Goal: Task Accomplishment & Management: Manage account settings

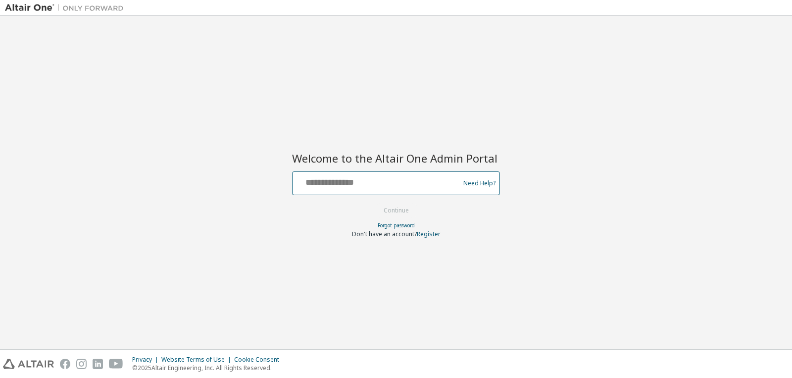
click at [350, 187] on input "text" at bounding box center [377, 181] width 162 height 14
type input "**********"
click at [401, 209] on button "Continue" at bounding box center [396, 210] width 46 height 15
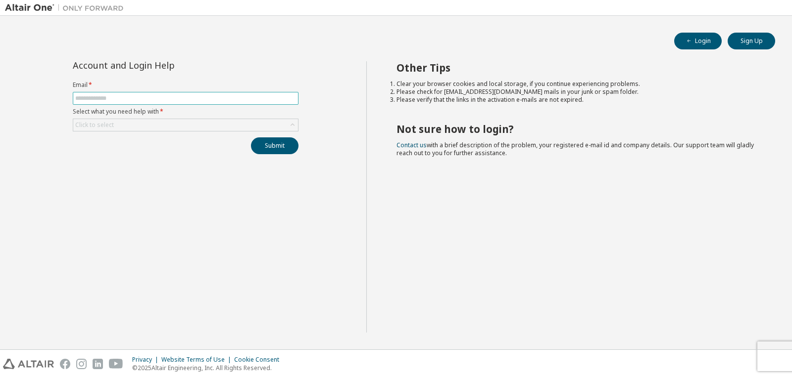
click at [138, 97] on input "text" at bounding box center [185, 98] width 221 height 8
type input "**********"
click at [156, 129] on div "Click to select" at bounding box center [185, 125] width 225 height 12
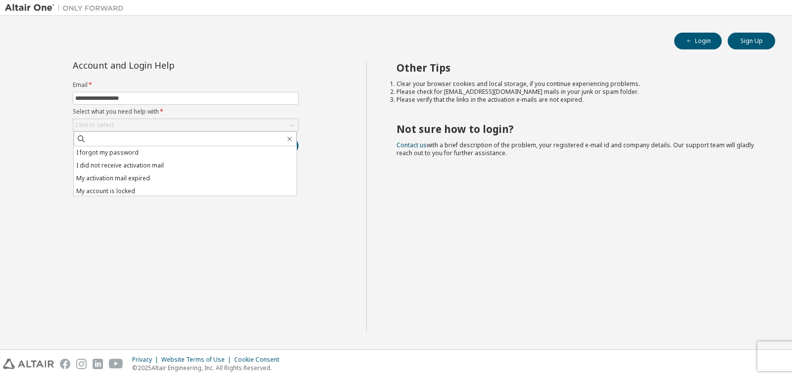
click at [276, 313] on div "**********" at bounding box center [185, 197] width 361 height 272
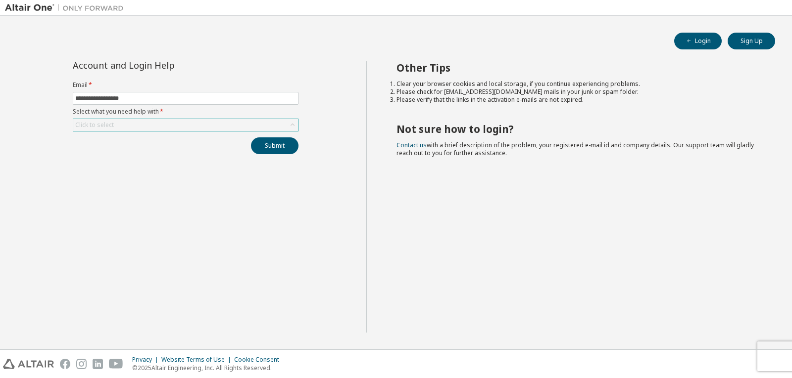
click at [261, 121] on div "Click to select" at bounding box center [185, 125] width 225 height 12
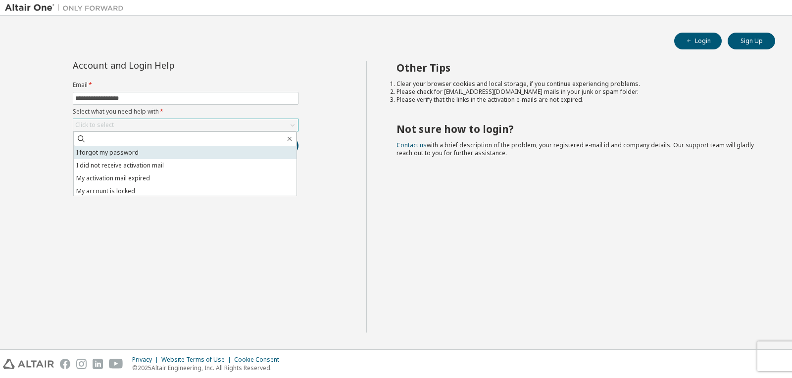
click at [164, 156] on li "I forgot my password" at bounding box center [185, 152] width 223 height 13
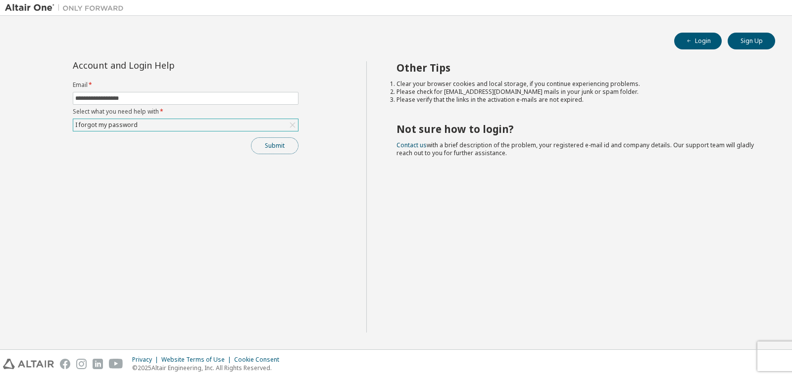
click at [273, 145] on button "Submit" at bounding box center [274, 146] width 47 height 17
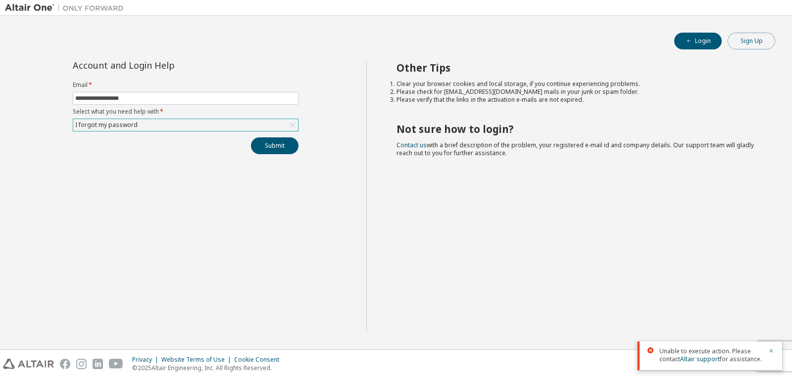
click at [741, 40] on button "Sign Up" at bounding box center [750, 41] width 47 height 17
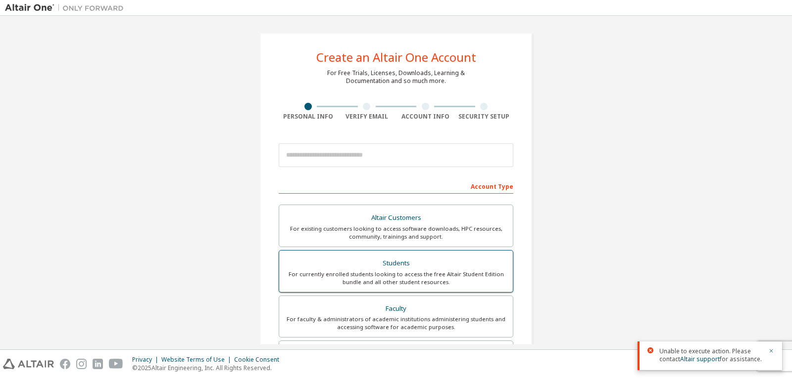
scroll to position [99, 0]
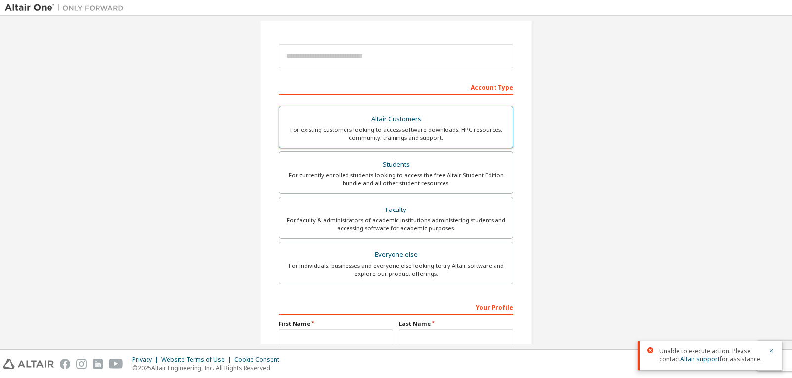
click at [413, 124] on div "Altair Customers" at bounding box center [396, 119] width 222 height 14
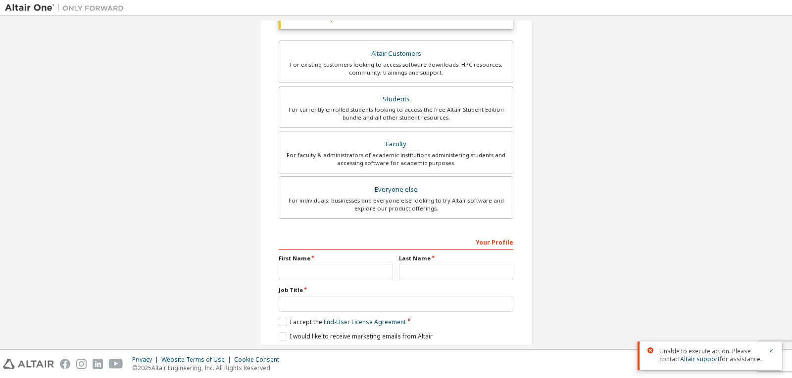
scroll to position [234, 0]
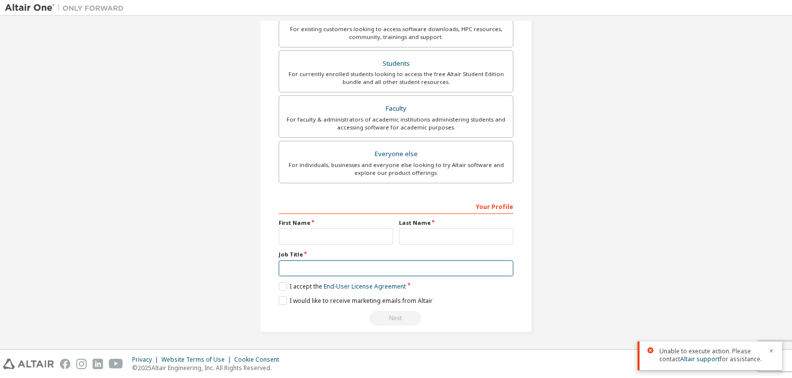
click at [371, 270] on input "text" at bounding box center [396, 269] width 234 height 16
click at [540, 257] on div "Create an Altair One Account For Free Trials, Licenses, Downloads, Learning & D…" at bounding box center [396, 66] width 296 height 558
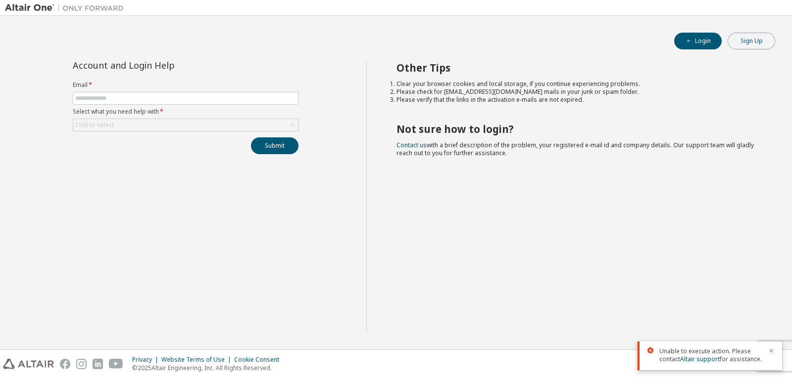
click at [759, 46] on button "Sign Up" at bounding box center [750, 41] width 47 height 17
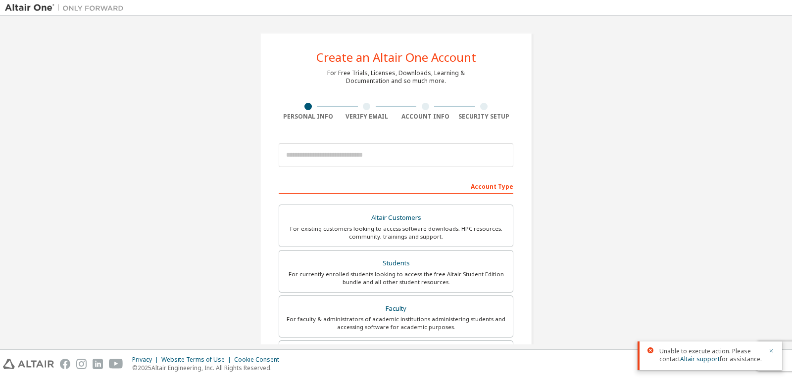
click at [770, 354] on icon "button" at bounding box center [771, 351] width 6 height 6
click at [605, 196] on div "Create an Altair One Account For Free Trials, Licenses, Downloads, Learning & D…" at bounding box center [396, 283] width 782 height 524
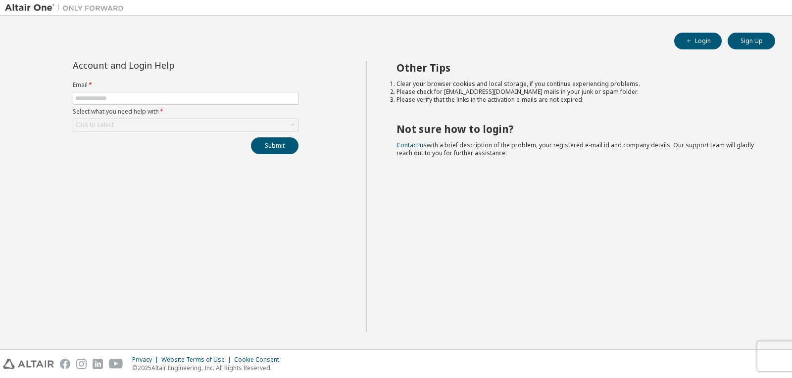
click at [283, 195] on div "Account and Login Help Email * Select what you need help with * Click to select…" at bounding box center [185, 197] width 361 height 272
click at [420, 145] on link "Contact us" at bounding box center [411, 145] width 30 height 8
click at [423, 148] on link "Contact us" at bounding box center [411, 145] width 30 height 8
click at [420, 142] on link "Contact us" at bounding box center [411, 145] width 30 height 8
click at [404, 143] on link "Contact us" at bounding box center [411, 145] width 30 height 8
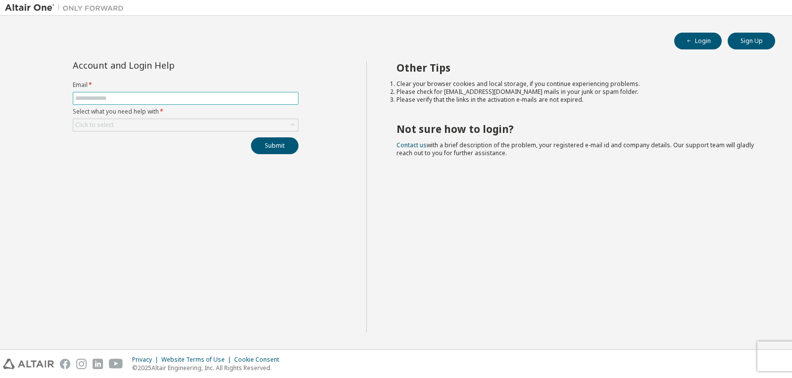
click at [223, 95] on input "text" at bounding box center [185, 98] width 221 height 8
type input "**********"
click at [185, 125] on div "Click to select" at bounding box center [185, 125] width 225 height 12
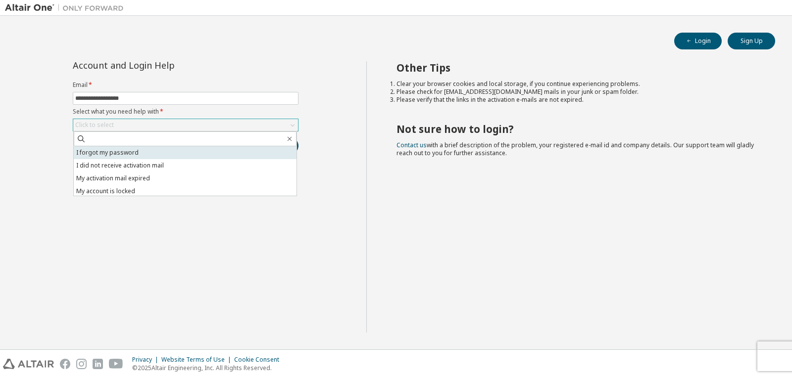
click at [194, 151] on li "I forgot my password" at bounding box center [185, 152] width 223 height 13
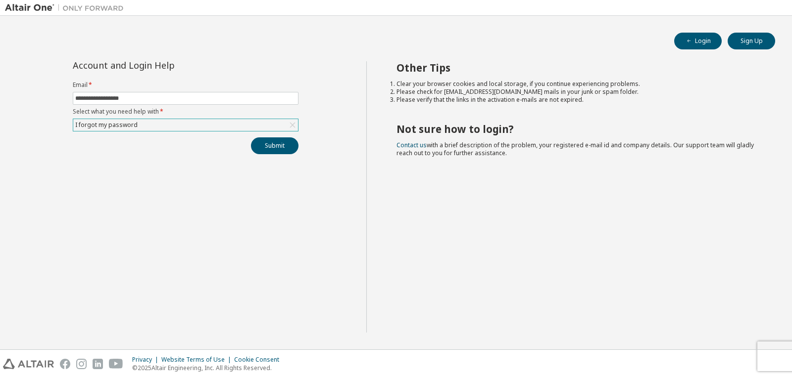
click at [220, 10] on div at bounding box center [454, 7] width 651 height 15
